Goal: Task Accomplishment & Management: Use online tool/utility

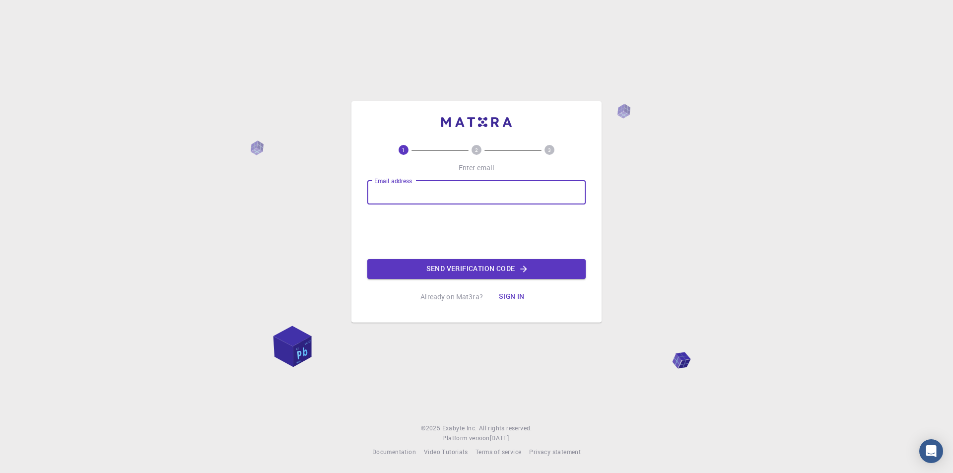
click at [402, 193] on input "Email address" at bounding box center [476, 193] width 218 height 24
type input "[EMAIL_ADDRESS][DOMAIN_NAME]"
click at [442, 275] on button "Send verification code" at bounding box center [476, 269] width 218 height 20
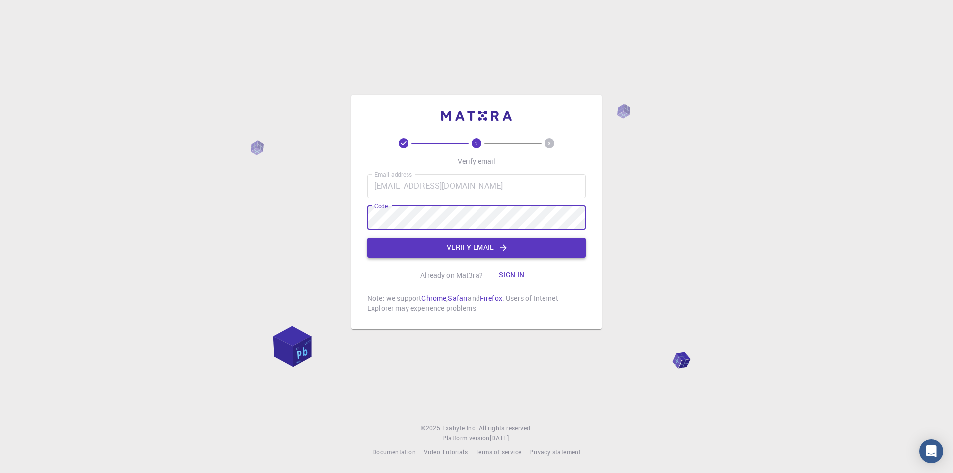
click at [473, 251] on button "Verify email" at bounding box center [476, 248] width 218 height 20
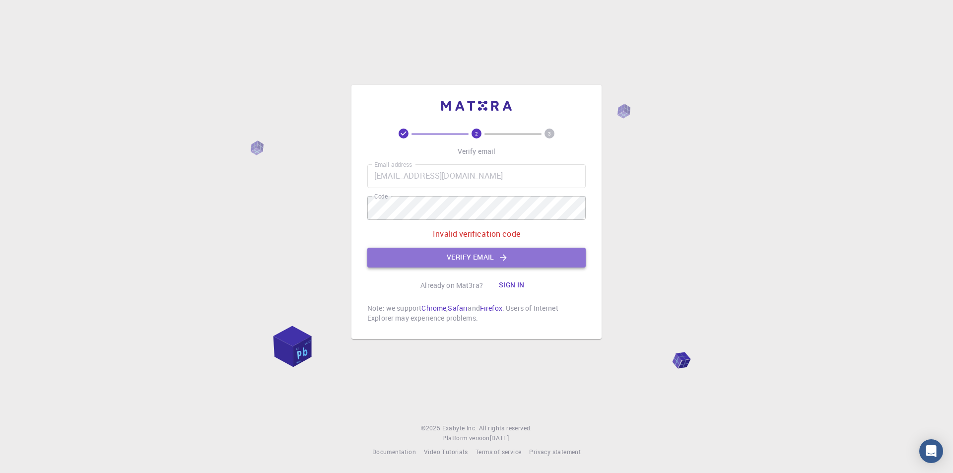
click at [463, 258] on button "Verify email" at bounding box center [476, 258] width 218 height 20
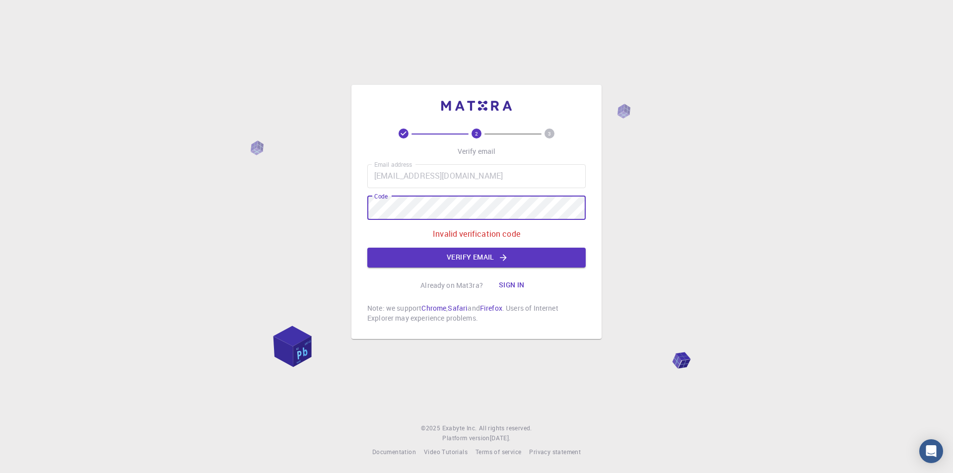
click at [329, 199] on div "2 3 Verify email Email address [EMAIL_ADDRESS][DOMAIN_NAME] Email address Code …" at bounding box center [476, 236] width 953 height 473
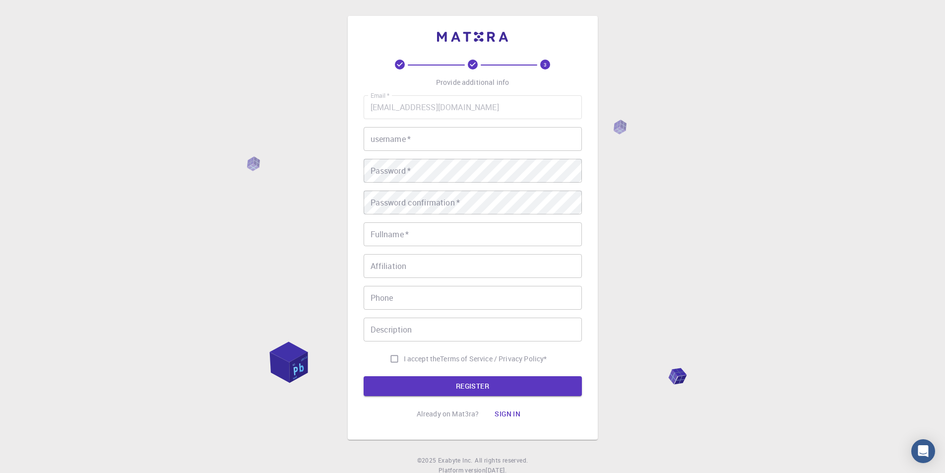
click at [389, 142] on input "username   *" at bounding box center [473, 139] width 218 height 24
type input "Mai"
click at [377, 243] on input "Fullname   *" at bounding box center [473, 234] width 218 height 24
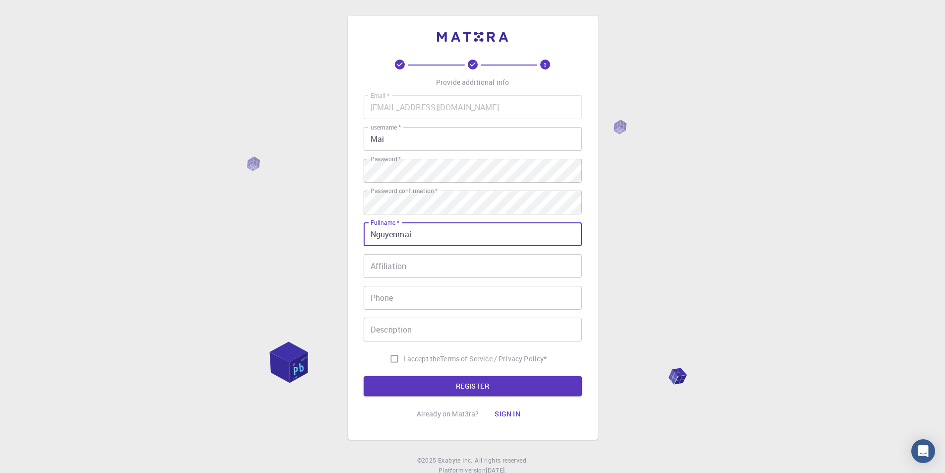
type input "Nguyenmai"
click at [395, 358] on input "I accept the Terms of Service / Privacy Policy *" at bounding box center [394, 358] width 19 height 19
checkbox input "true"
click at [405, 383] on button "REGISTER" at bounding box center [473, 386] width 218 height 20
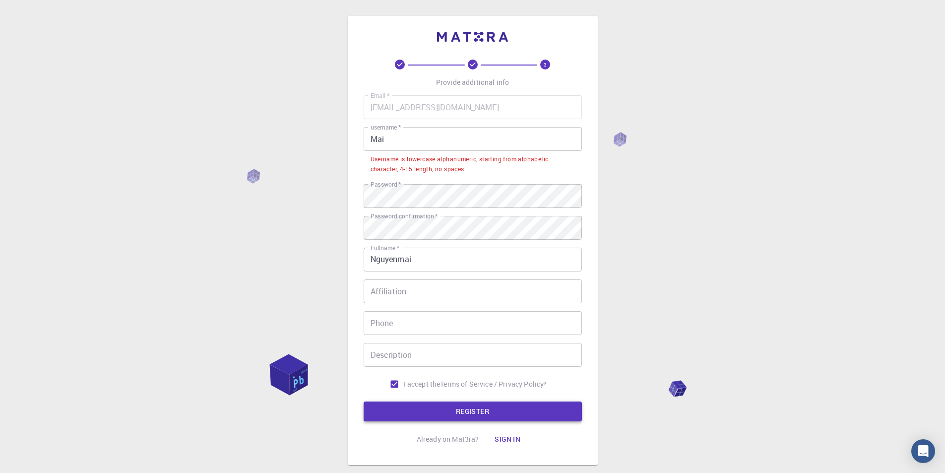
click at [420, 411] on button "REGISTER" at bounding box center [473, 412] width 218 height 20
drag, startPoint x: 372, startPoint y: 159, endPoint x: 485, endPoint y: 172, distance: 113.8
click at [485, 172] on div "Username is lowercase alphanumeric, starting from alphabetic character, 4-15 le…" at bounding box center [473, 164] width 204 height 20
copy div "Username is lowercase alphanumeric, starting from alphabetic character, 4-15 le…"
drag, startPoint x: 393, startPoint y: 140, endPoint x: 337, endPoint y: 136, distance: 55.7
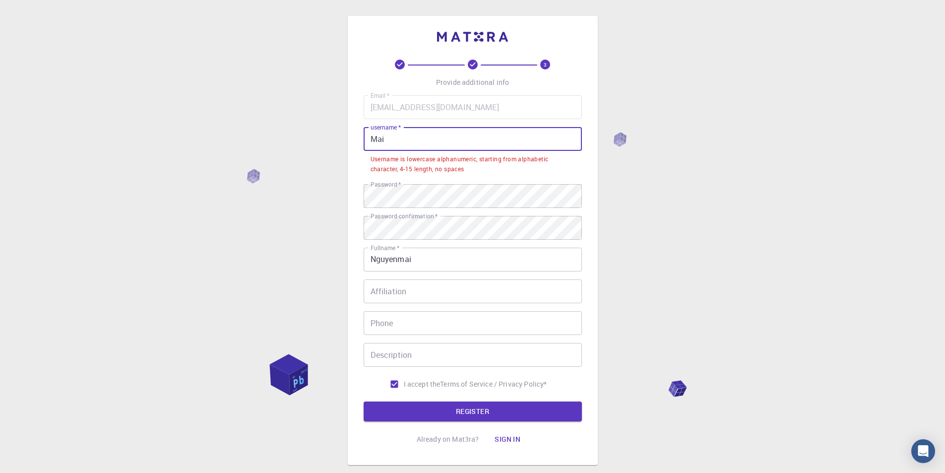
click at [346, 136] on div "3 Provide additional info Email   * [EMAIL_ADDRESS][DOMAIN_NAME] Email   * user…" at bounding box center [472, 265] width 945 height 531
click at [340, 136] on div "3 Provide additional info Email   * [EMAIL_ADDRESS][DOMAIN_NAME] Email   * user…" at bounding box center [472, 265] width 945 height 531
click at [337, 136] on div "3 Provide additional info Email   * [EMAIL_ADDRESS][DOMAIN_NAME] Email   * user…" at bounding box center [472, 265] width 945 height 531
click at [401, 146] on input "Mai" at bounding box center [473, 139] width 218 height 24
type input "M"
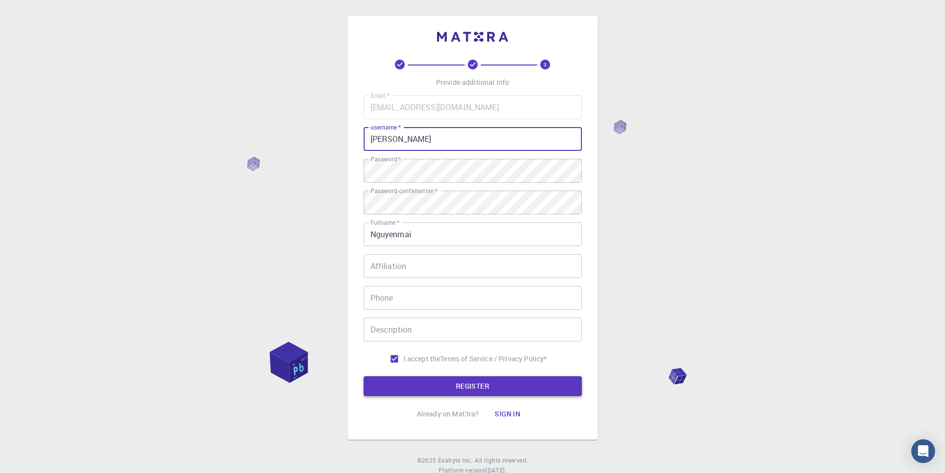
type input "[PERSON_NAME]"
click at [432, 389] on button "REGISTER" at bounding box center [473, 386] width 218 height 20
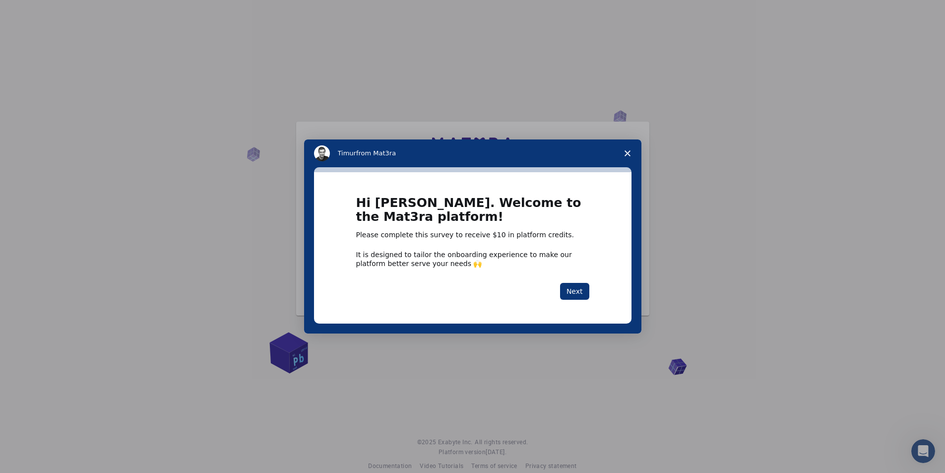
click at [628, 154] on icon "Close survey" at bounding box center [628, 153] width 6 height 6
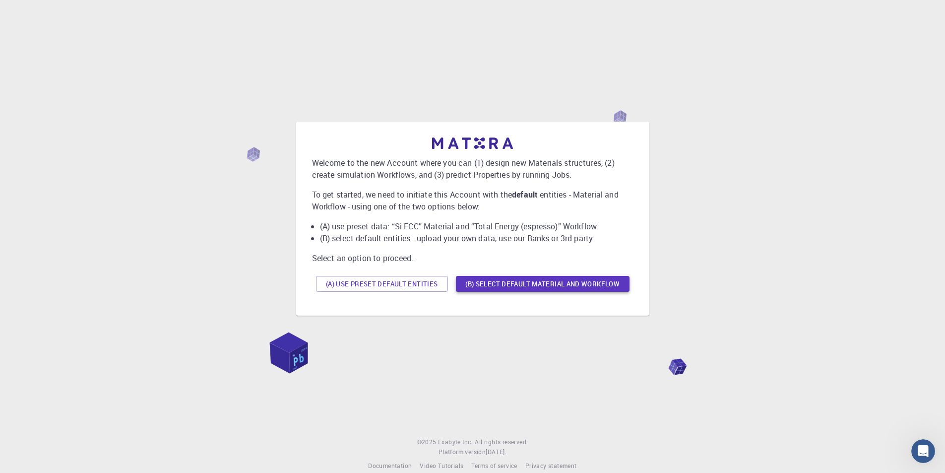
click at [482, 282] on button "(B) Select default material and workflow" at bounding box center [543, 284] width 174 height 16
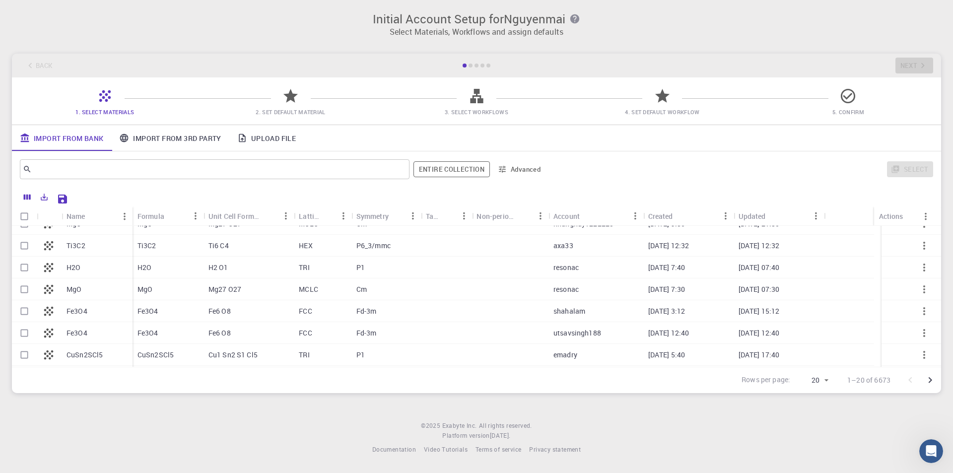
scroll to position [199, 0]
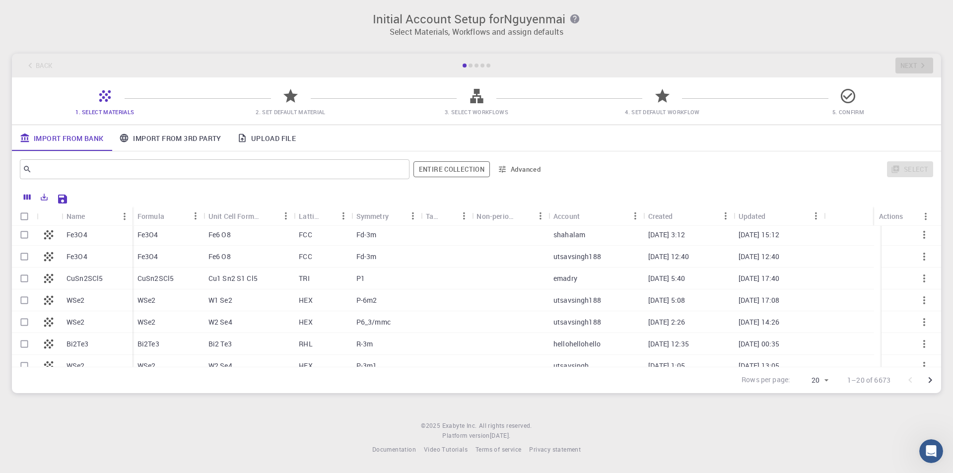
click at [74, 308] on div "WSe2" at bounding box center [97, 300] width 71 height 22
checkbox input "false"
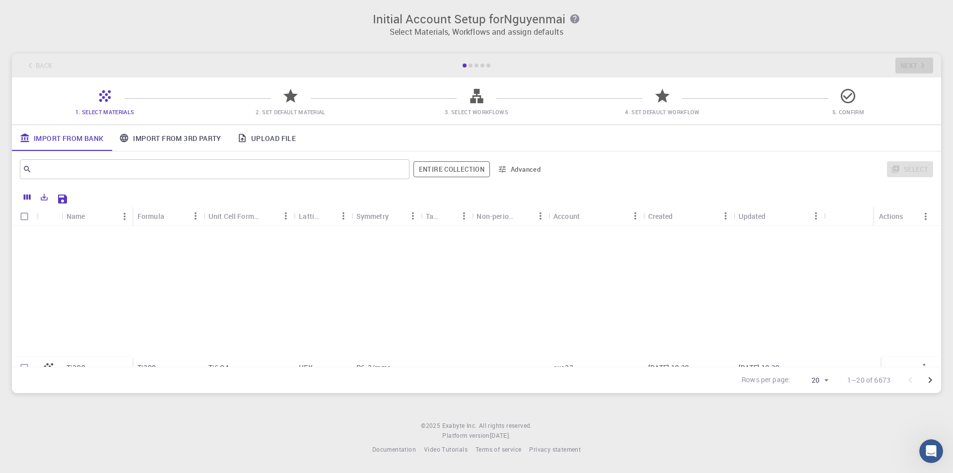
scroll to position [296, 0]
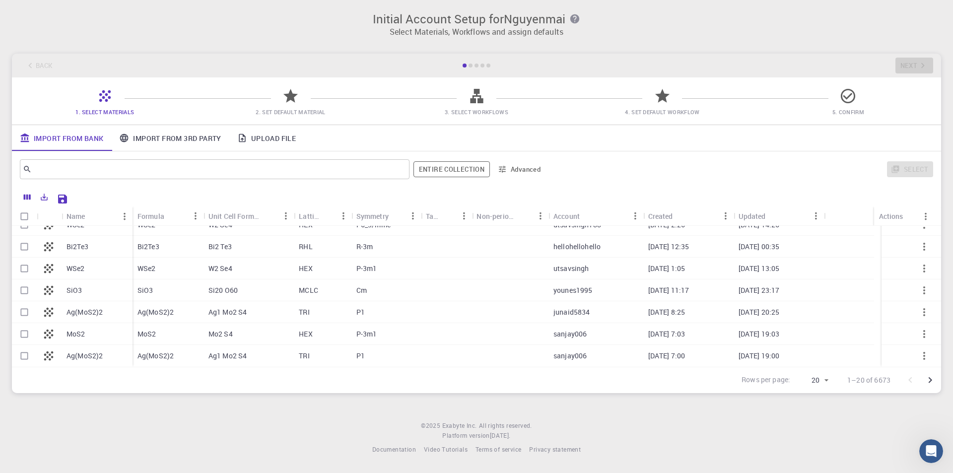
click at [194, 135] on link "Import From 3rd Party" at bounding box center [170, 138] width 118 height 26
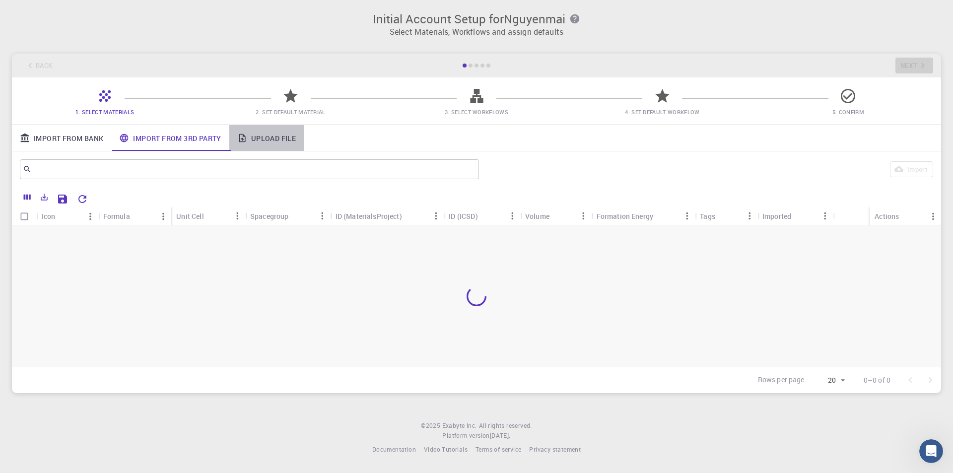
click at [275, 134] on link "Upload File" at bounding box center [266, 138] width 74 height 26
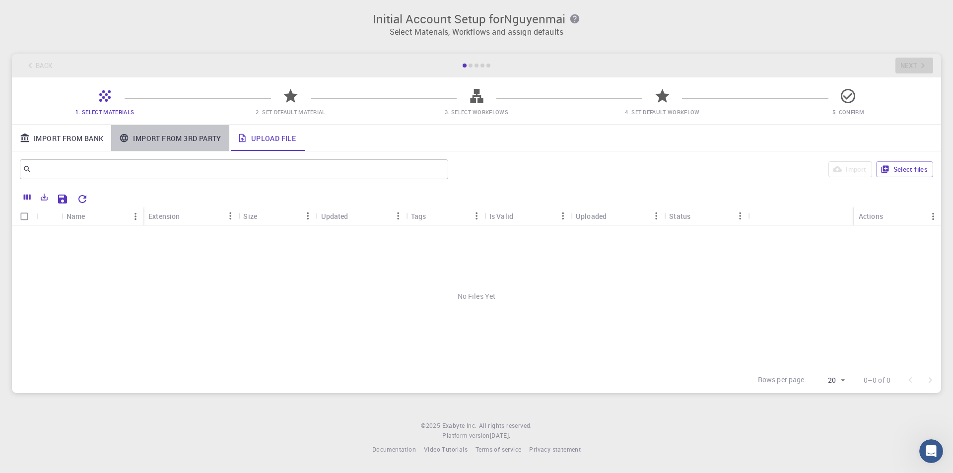
click at [162, 137] on link "Import From 3rd Party" at bounding box center [170, 138] width 118 height 26
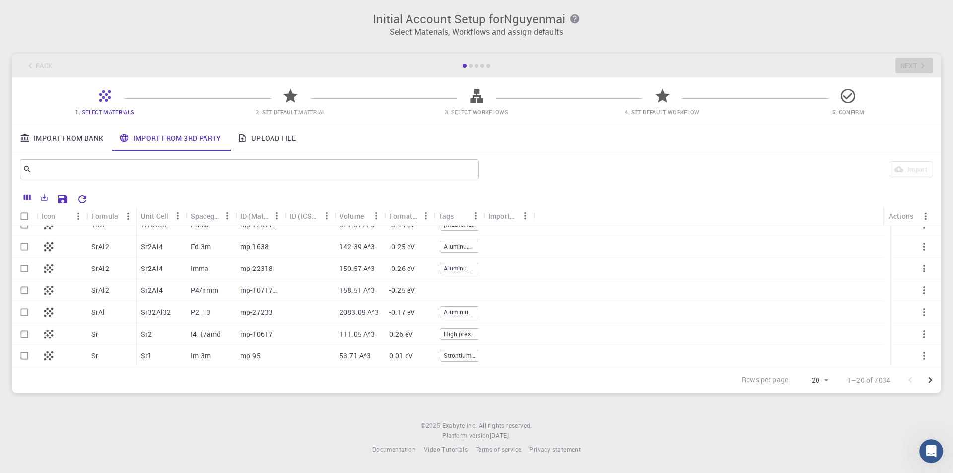
drag, startPoint x: 49, startPoint y: 308, endPoint x: 45, endPoint y: 311, distance: 5.1
click at [51, 309] on icon at bounding box center [49, 312] width 14 height 14
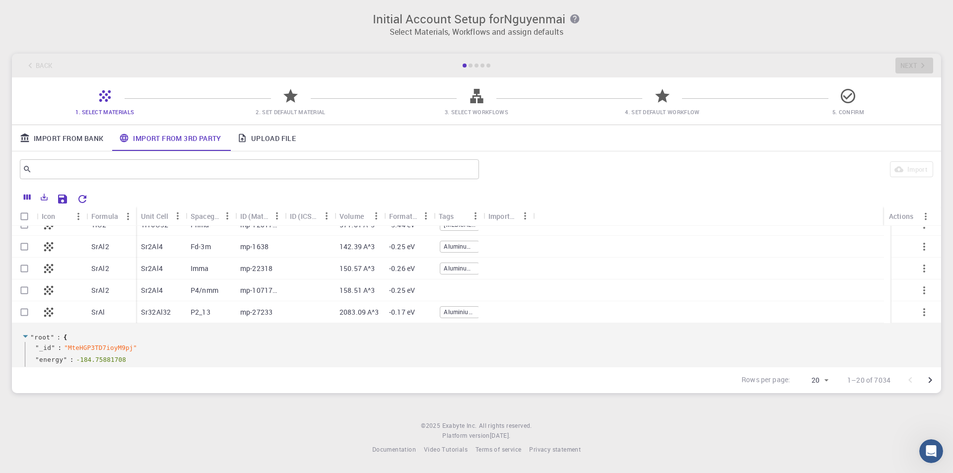
click at [22, 311] on input "Select row" at bounding box center [24, 312] width 19 height 19
checkbox input "true"
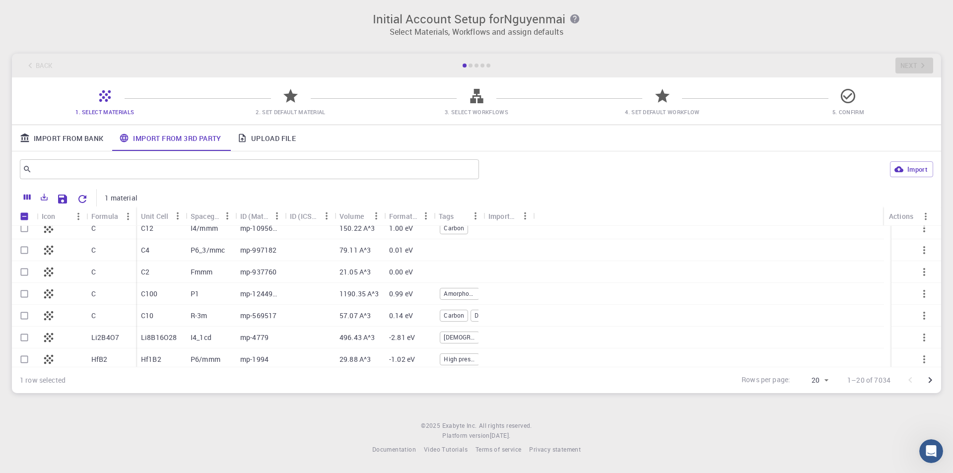
scroll to position [0, 0]
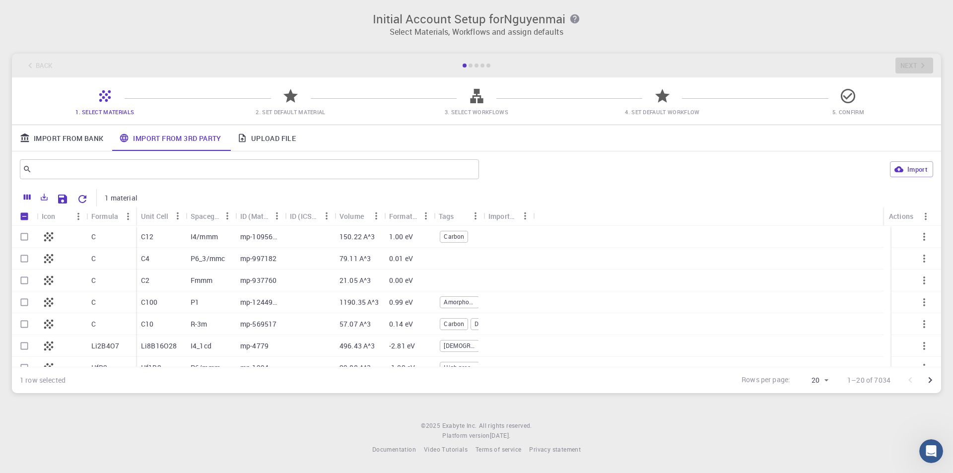
click at [75, 140] on link "Import From Bank" at bounding box center [61, 138] width 99 height 26
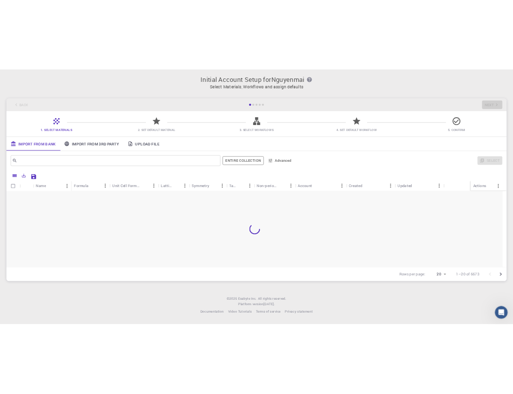
scroll to position [296, 0]
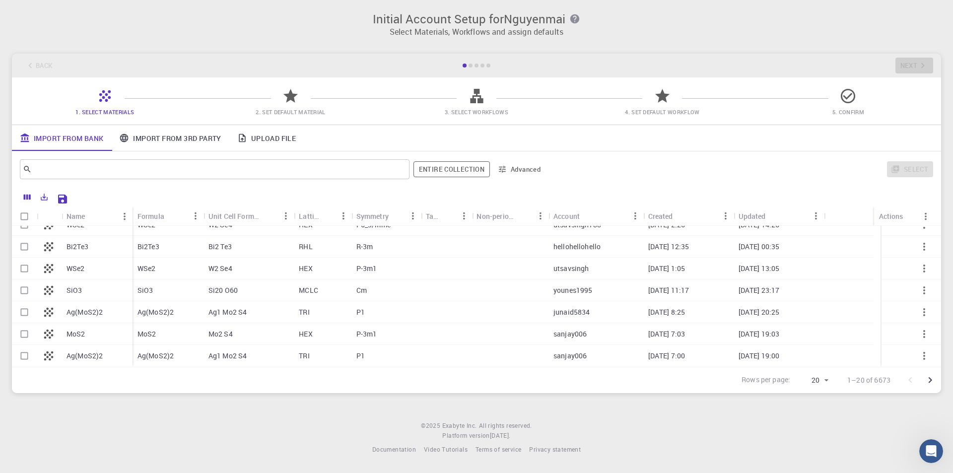
click at [473, 63] on div "Back Next" at bounding box center [476, 66] width 929 height 24
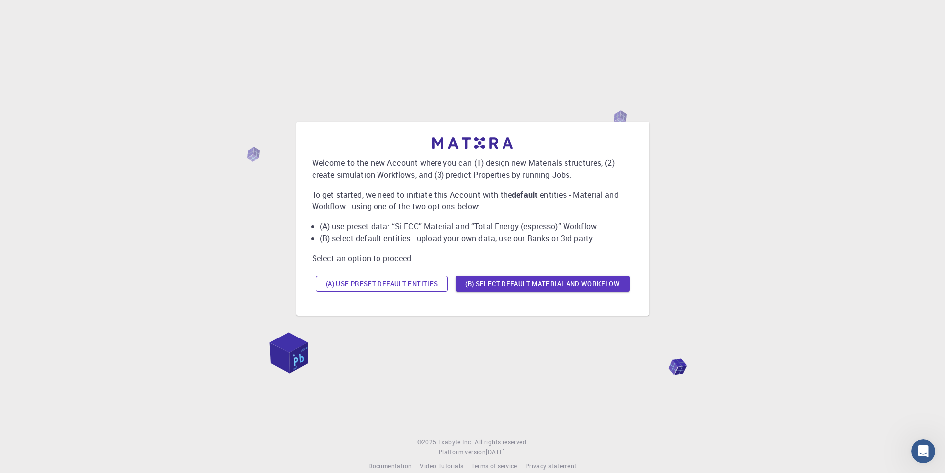
click at [390, 286] on button "(A) Use preset default entities" at bounding box center [382, 284] width 132 height 16
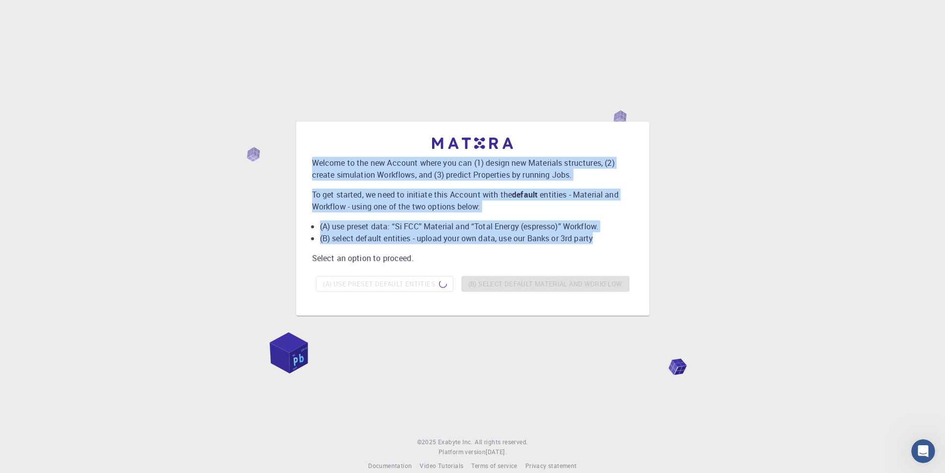
drag, startPoint x: 313, startPoint y: 161, endPoint x: 604, endPoint y: 245, distance: 303.0
click at [604, 245] on div "Welcome to the new Account where you can (1) design new Materials structures, (…" at bounding box center [473, 216] width 322 height 158
copy div "Welcome to the new Account where you can (1) design new Materials structures, (…"
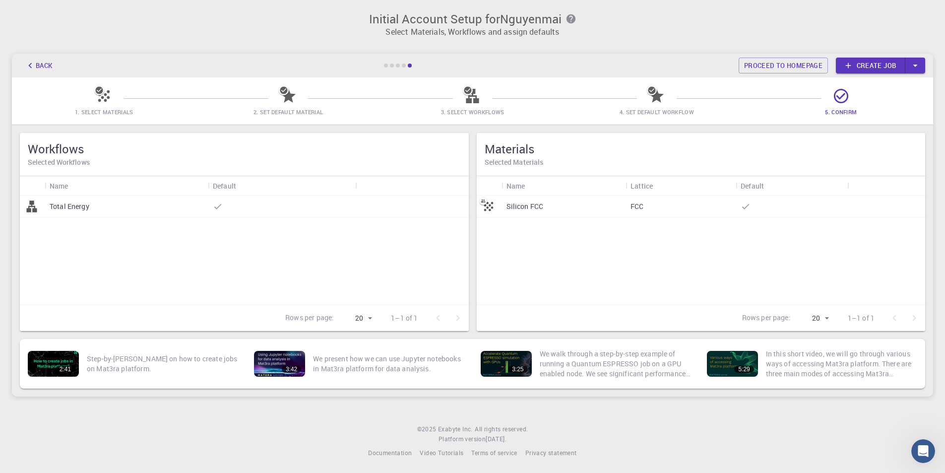
click at [121, 211] on div "Total Energy" at bounding box center [126, 207] width 163 height 22
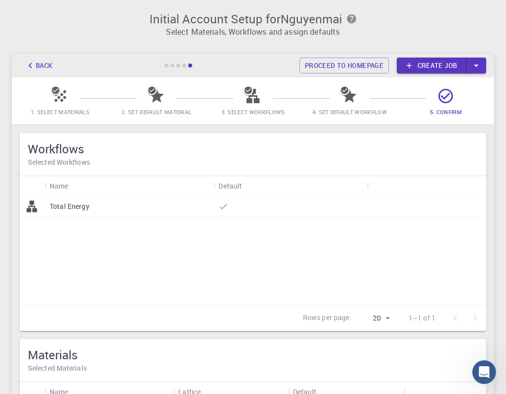
click at [30, 67] on icon "button" at bounding box center [30, 65] width 11 height 11
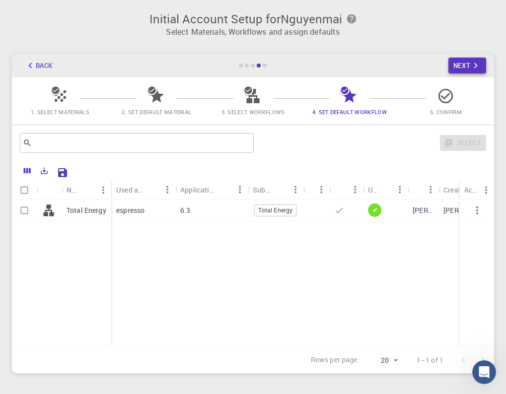
click at [469, 67] on button "Next" at bounding box center [467, 66] width 38 height 16
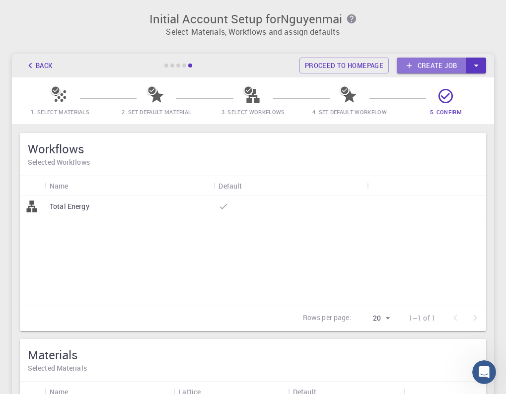
click at [452, 69] on link "Create job" at bounding box center [431, 66] width 69 height 16
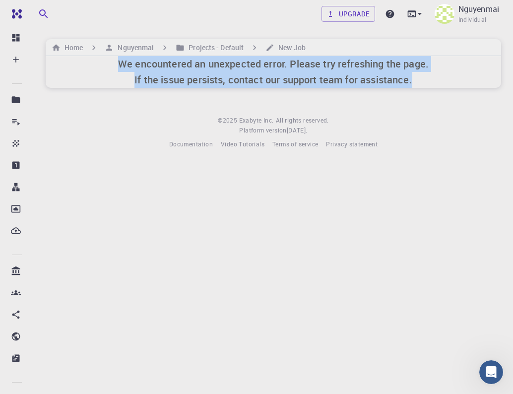
drag, startPoint x: 119, startPoint y: 64, endPoint x: 440, endPoint y: 84, distance: 321.7
click at [440, 84] on div "We encountered an unexpected error. Please try refreshing the page. If the issu…" at bounding box center [274, 72] width 456 height 32
copy h6 "We encountered an unexpected error. Please try refreshing the page. If the issu…"
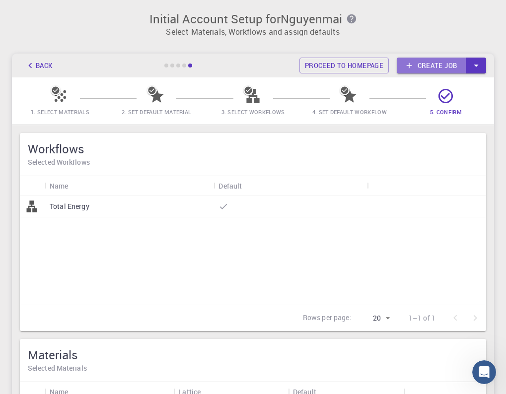
click at [450, 66] on link "Create job" at bounding box center [431, 66] width 69 height 16
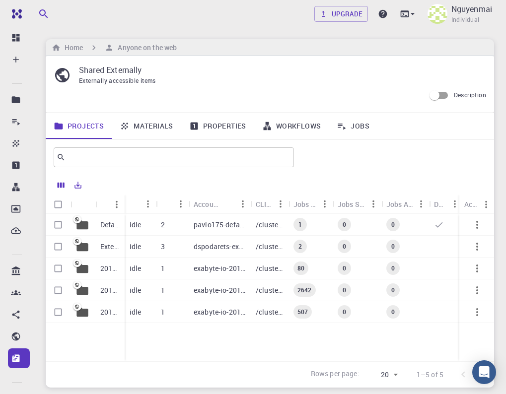
scroll to position [71, 0]
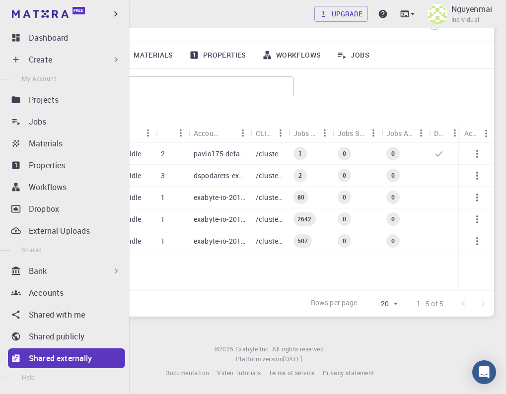
click at [46, 56] on p "Create" at bounding box center [40, 60] width 23 height 12
click at [45, 57] on p "Create" at bounding box center [40, 60] width 23 height 12
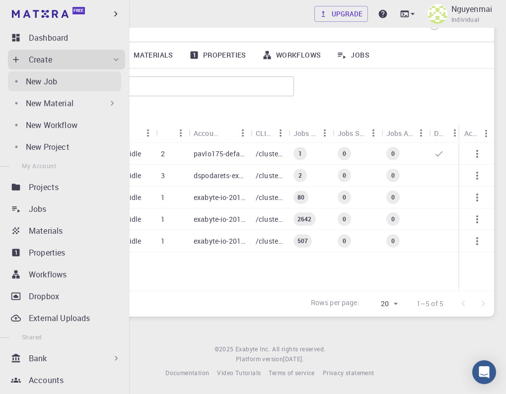
click at [51, 80] on p "New Job" at bounding box center [41, 81] width 31 height 12
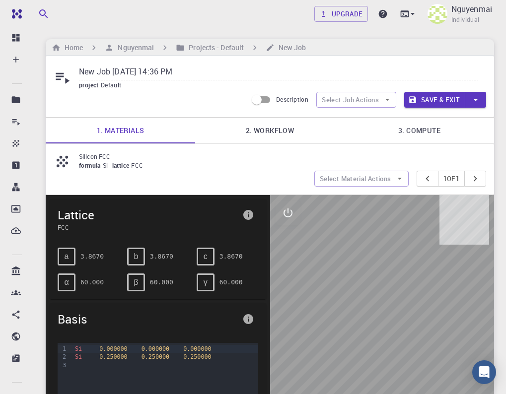
click at [58, 74] on icon at bounding box center [63, 78] width 14 height 11
click at [63, 79] on icon at bounding box center [62, 76] width 17 height 17
click at [120, 155] on p "Silicon FCC" at bounding box center [278, 156] width 399 height 9
click at [278, 134] on link "2. Workflow" at bounding box center [269, 131] width 149 height 26
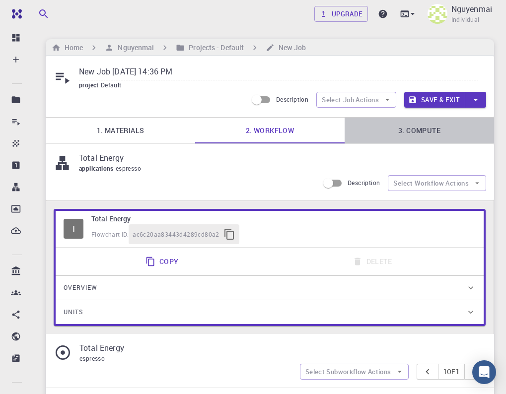
click at [408, 135] on link "3. Compute" at bounding box center [418, 131] width 149 height 26
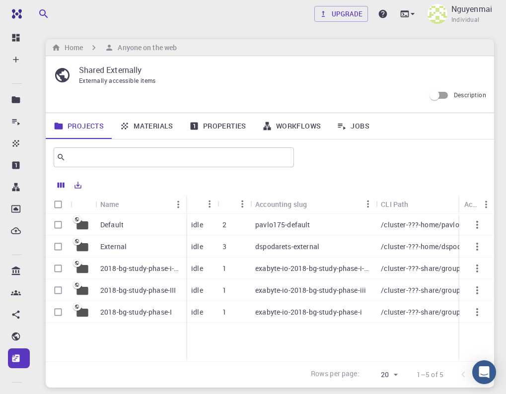
scroll to position [71, 0]
